Goal: Task Accomplishment & Management: Manage account settings

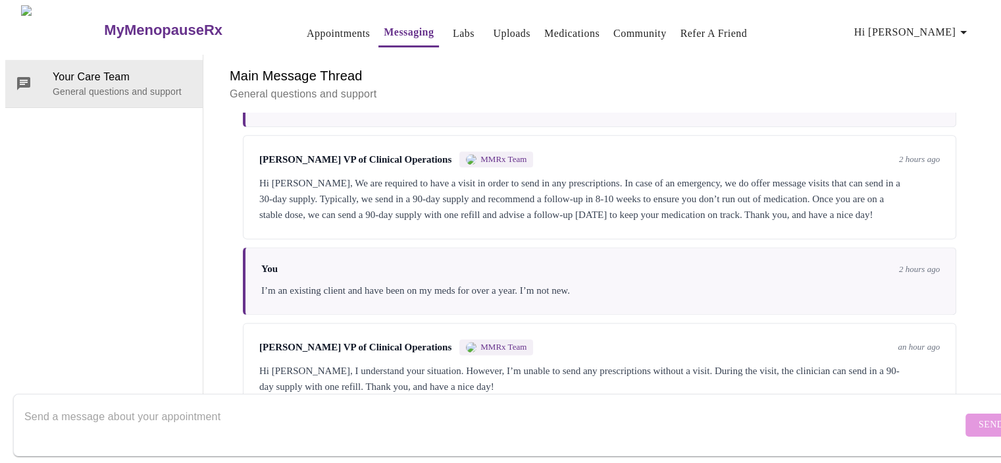
click at [307, 28] on link "Appointments" at bounding box center [338, 33] width 63 height 18
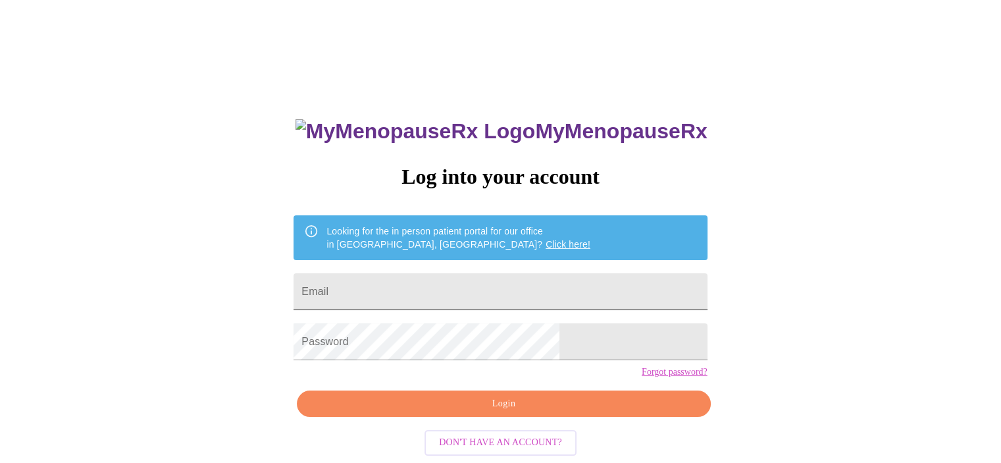
click at [517, 301] on input "Email" at bounding box center [499, 291] width 413 height 37
type input "[EMAIL_ADDRESS][DOMAIN_NAME]"
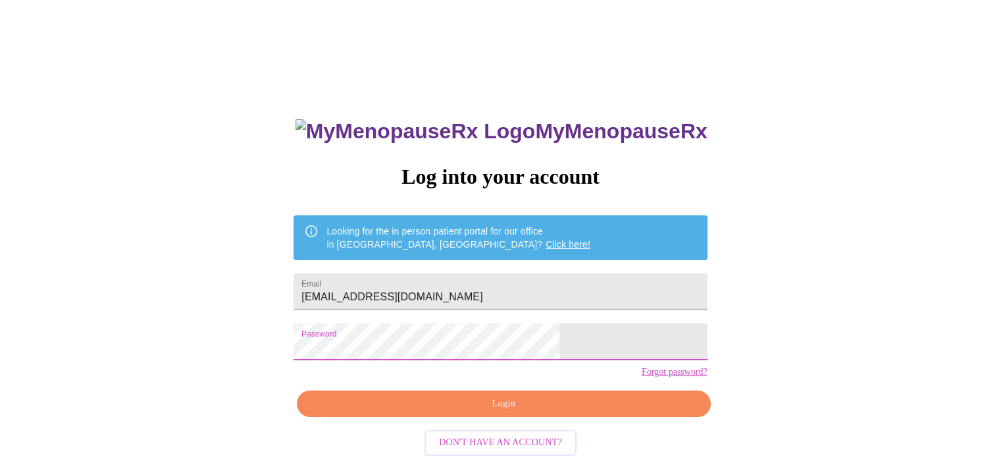
click at [497, 412] on span "Login" at bounding box center [503, 403] width 383 height 16
